Goal: Information Seeking & Learning: Compare options

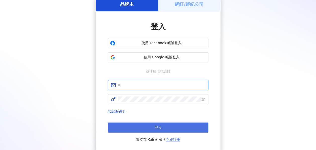
type input "**********"
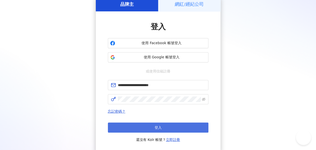
click at [167, 128] on button "登入" at bounding box center [158, 127] width 101 height 10
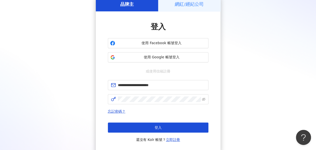
scroll to position [23, 0]
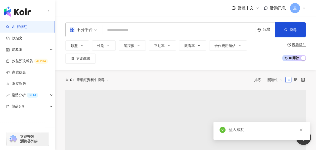
click at [116, 31] on input "search" at bounding box center [178, 30] width 149 height 10
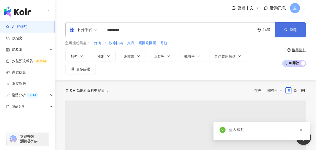
type input "********"
click at [287, 29] on circle "button" at bounding box center [286, 29] width 2 height 2
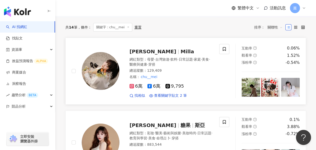
scroll to position [50, 0]
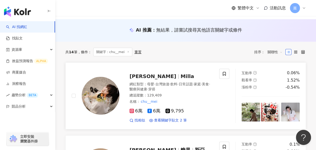
click at [181, 73] on span "Milla" at bounding box center [188, 76] width 14 height 6
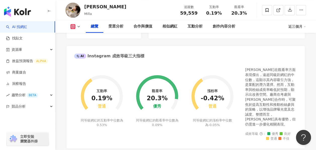
scroll to position [201, 0]
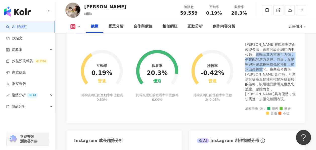
drag, startPoint x: 274, startPoint y: 54, endPoint x: 284, endPoint y: 70, distance: 18.8
click at [284, 70] on div "朱咩在觀看率方面表現傑出，遠超同級距網紅的中位數，這顯示其內容吸引力強，是業配的潛力選擇。然而，互動率與粉絲成長率略低於預期，顯示出改善空間。廠商在考慮與朱咩…" at bounding box center [271, 71] width 52 height 59
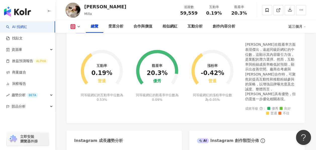
drag, startPoint x: 284, startPoint y: 70, endPoint x: 280, endPoint y: 74, distance: 5.9
click at [280, 74] on div "朱咩在觀看率方面表現傑出，遠超同級距網紅的中位數，這顯示其內容吸引力強，是業配的潛力選擇。然而，互動率與粉絲成長率略低於預期，顯示出改善空間。廠商在考慮與朱咩…" at bounding box center [271, 71] width 52 height 59
drag, startPoint x: 274, startPoint y: 64, endPoint x: 279, endPoint y: 73, distance: 10.2
click at [279, 73] on div "朱咩在觀看率方面表現傑出，遠超同級距網紅的中位數，這顯示其內容吸引力強，是業配的潛力選擇。然而，互動率與粉絲成長率略低於預期，顯示出改善空間。廠商在考慮與朱咩…" at bounding box center [271, 71] width 52 height 59
drag, startPoint x: 279, startPoint y: 73, endPoint x: 276, endPoint y: 81, distance: 8.5
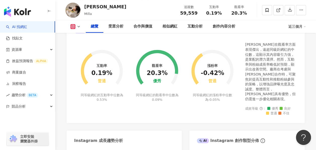
click at [276, 81] on div "朱咩在觀看率方面表現傑出，遠超同級距網紅的中位數，這顯示其內容吸引力強，是業配的潛力選擇。然而，互動率與粉絲成長率略低於預期，顯示出改善空間。廠商在考慮與朱咩…" at bounding box center [271, 71] width 52 height 59
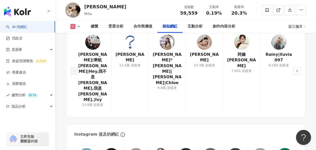
scroll to position [831, 0]
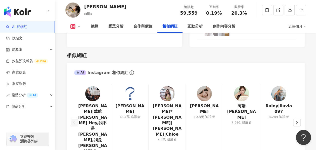
click at [94, 86] on img at bounding box center [92, 93] width 15 height 15
click at [201, 86] on img at bounding box center [204, 93] width 15 height 15
click at [297, 121] on icon "right" at bounding box center [297, 122] width 3 height 3
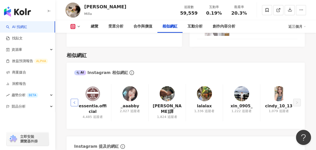
click at [73, 98] on button "button" at bounding box center [75, 102] width 8 height 8
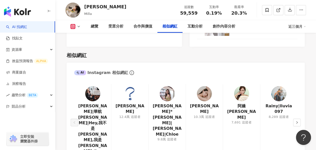
click at [237, 86] on img at bounding box center [241, 93] width 15 height 15
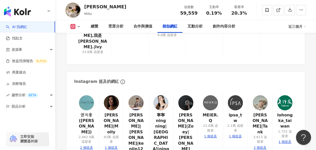
scroll to position [906, 0]
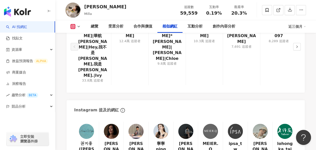
click at [189, 123] on img at bounding box center [185, 130] width 15 height 15
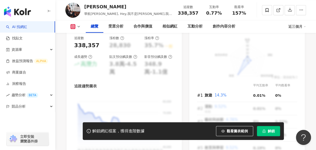
scroll to position [403, 0]
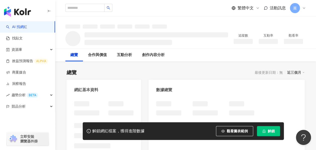
click at [276, 129] on button "解鎖" at bounding box center [268, 131] width 23 height 10
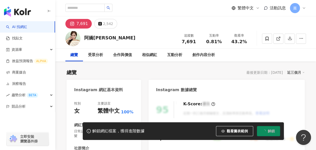
click at [276, 129] on button "解鎖" at bounding box center [268, 131] width 23 height 10
click at [167, 71] on div "總覽 最後更新日期：[DATE] 近三個月" at bounding box center [186, 72] width 238 height 7
drag, startPoint x: 85, startPoint y: 37, endPoint x: 118, endPoint y: 39, distance: 33.1
click at [118, 39] on div "阿嬌Pei Chen 追蹤數 7,691 互動率 0.81% 觀看率 43.2%" at bounding box center [185, 38] width 261 height 20
copy div "阿嬌Pei Chen"
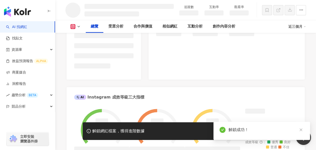
scroll to position [246, 0]
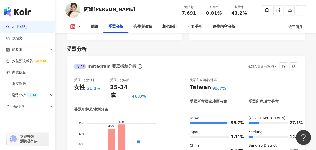
scroll to position [452, 0]
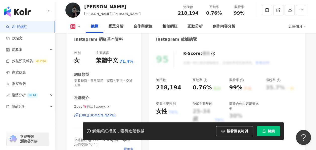
scroll to position [151, 0]
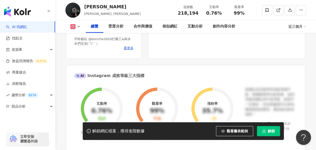
click at [269, 129] on span "解鎖" at bounding box center [271, 131] width 7 height 4
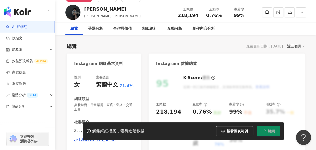
scroll to position [76, 0]
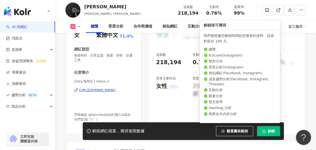
click at [270, 132] on span "解鎖" at bounding box center [271, 131] width 7 height 4
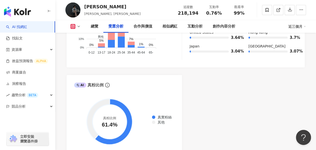
scroll to position [604, 0]
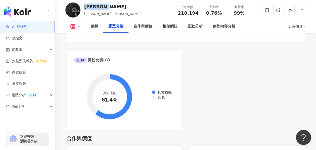
drag, startPoint x: 111, startPoint y: 8, endPoint x: 83, endPoint y: 5, distance: 27.6
click at [83, 5] on div "[PERSON_NAME] [PERSON_NAME], [PERSON_NAME] 追蹤數 218,194 互動率 0.76% 觀看率 99%" at bounding box center [185, 10] width 261 height 20
copy div "[PERSON_NAME]"
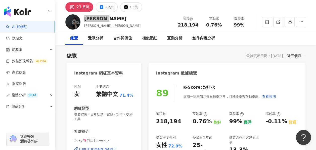
scroll to position [0, 0]
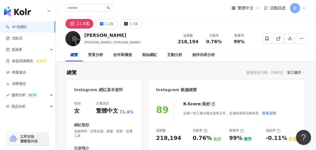
click at [145, 70] on div "總覽 最後更新日期：[DATE] 近三個月" at bounding box center [186, 72] width 238 height 7
